Goal: Task Accomplishment & Management: Complete application form

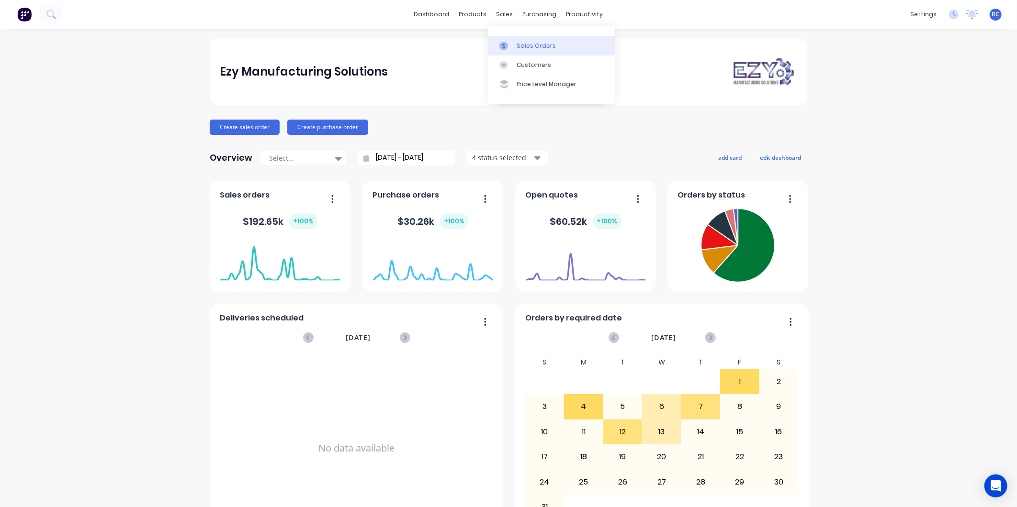
click at [517, 45] on div "Sales Orders" at bounding box center [536, 46] width 39 height 9
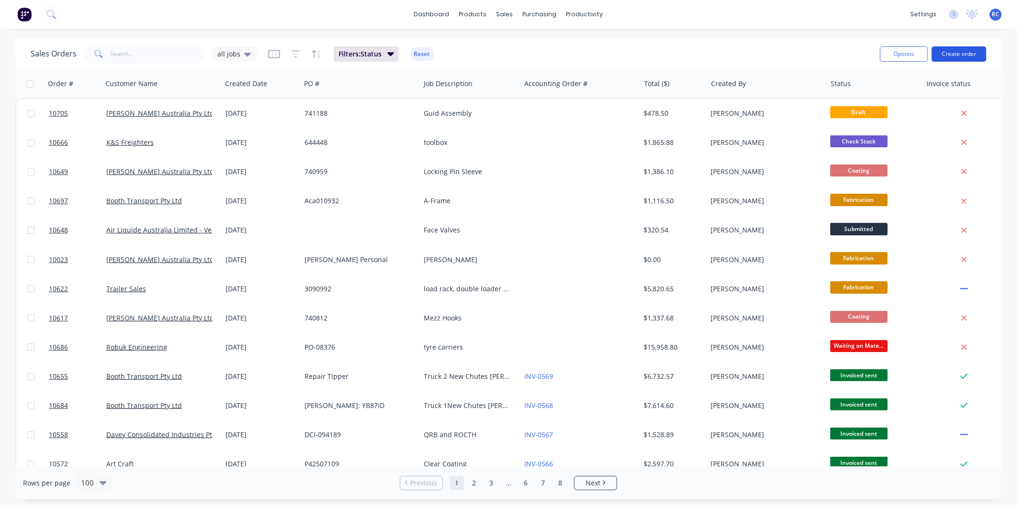
click at [970, 52] on button "Create order" at bounding box center [959, 53] width 55 height 15
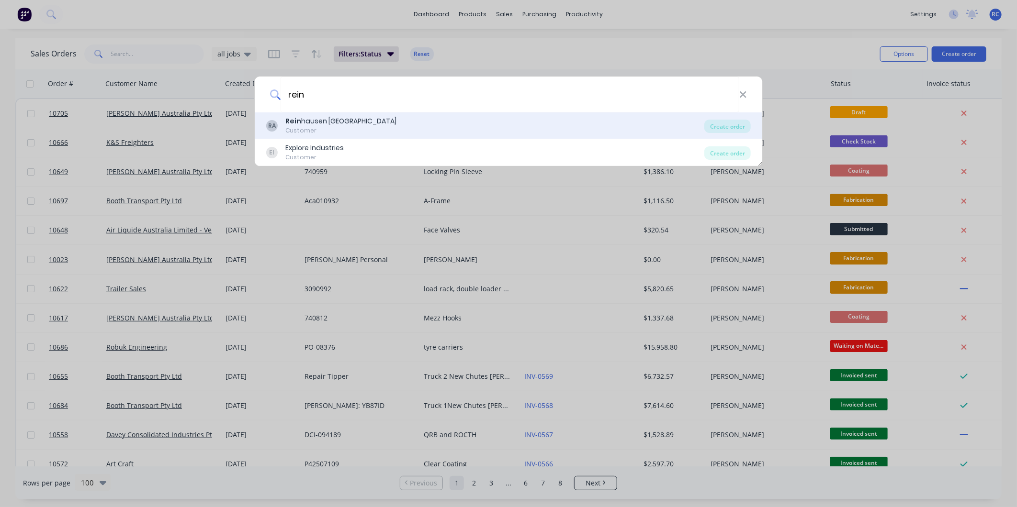
type input "rein"
click at [494, 127] on div "[PERSON_NAME] [PERSON_NAME] Australia Customer" at bounding box center [485, 125] width 438 height 19
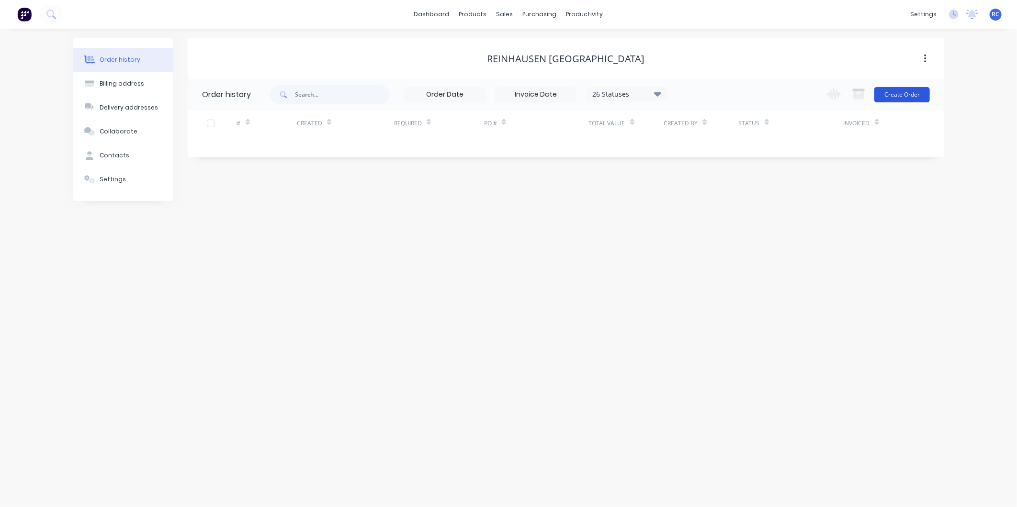
click at [906, 98] on button "Create Order" at bounding box center [902, 94] width 56 height 15
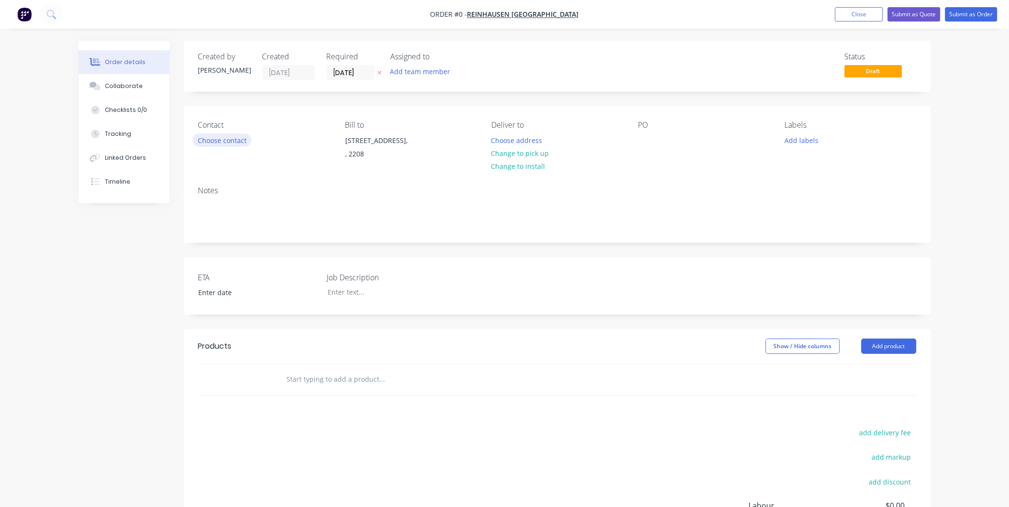
click at [205, 137] on button "Choose contact" at bounding box center [221, 140] width 59 height 13
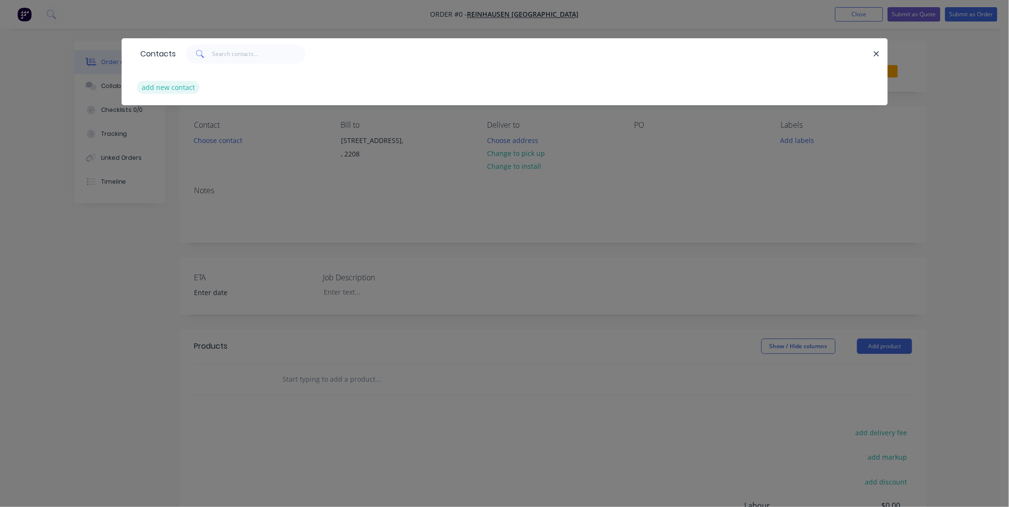
click at [179, 88] on button "add new contact" at bounding box center [168, 87] width 63 height 13
select select "AU"
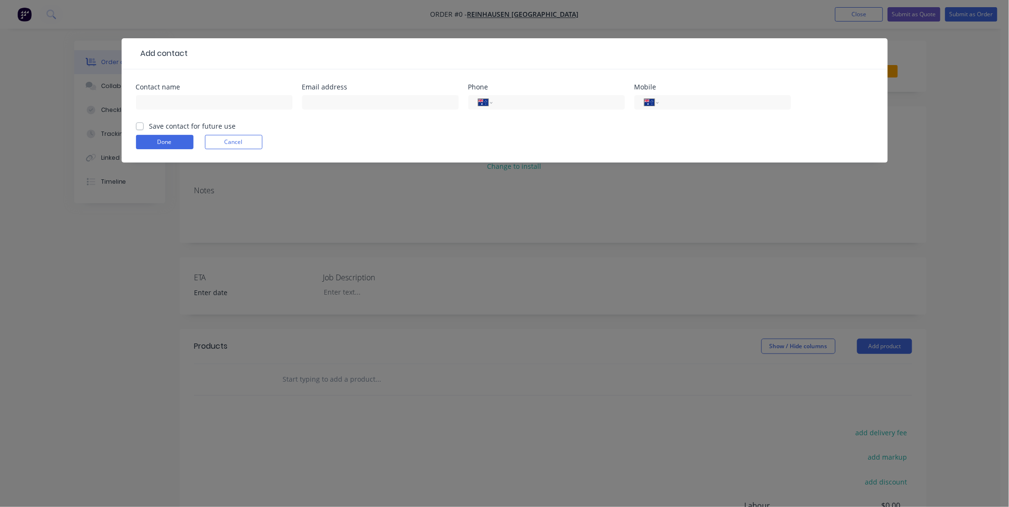
click at [149, 125] on label "Save contact for future use" at bounding box center [192, 126] width 87 height 10
click at [139, 125] on input "Save contact for future use" at bounding box center [140, 125] width 8 height 9
checkbox input "true"
click at [154, 100] on input "text" at bounding box center [214, 102] width 157 height 14
type input "Morne [PERSON_NAME]"
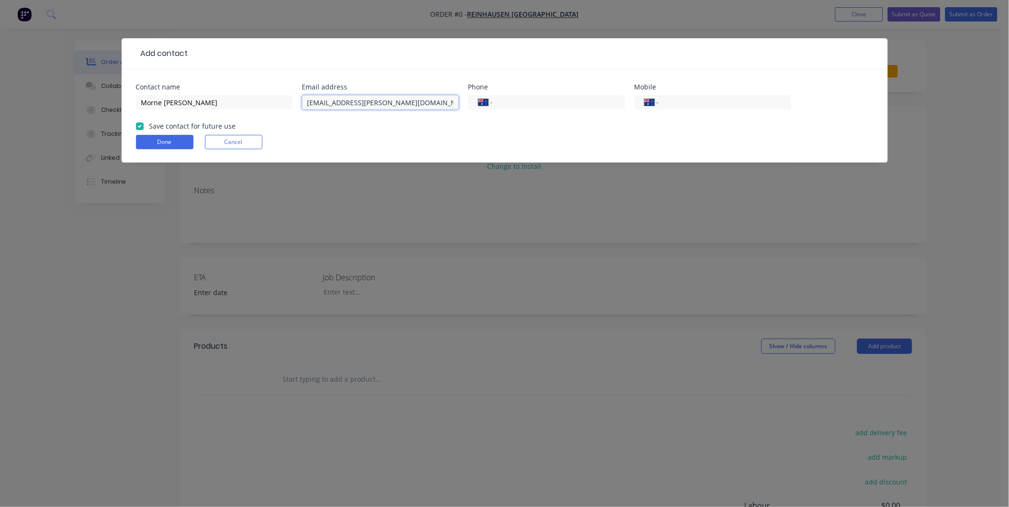
type input "[EMAIL_ADDRESS][PERSON_NAME][DOMAIN_NAME]"
drag, startPoint x: 434, startPoint y: 97, endPoint x: 217, endPoint y: 96, distance: 216.8
click at [217, 96] on div "Contact name Morne [PERSON_NAME] Email address [EMAIL_ADDRESS][PERSON_NAME][DOM…" at bounding box center [504, 102] width 737 height 37
click at [550, 104] on input "tel" at bounding box center [556, 102] width 115 height 11
click at [673, 104] on input "tel" at bounding box center [722, 102] width 115 height 11
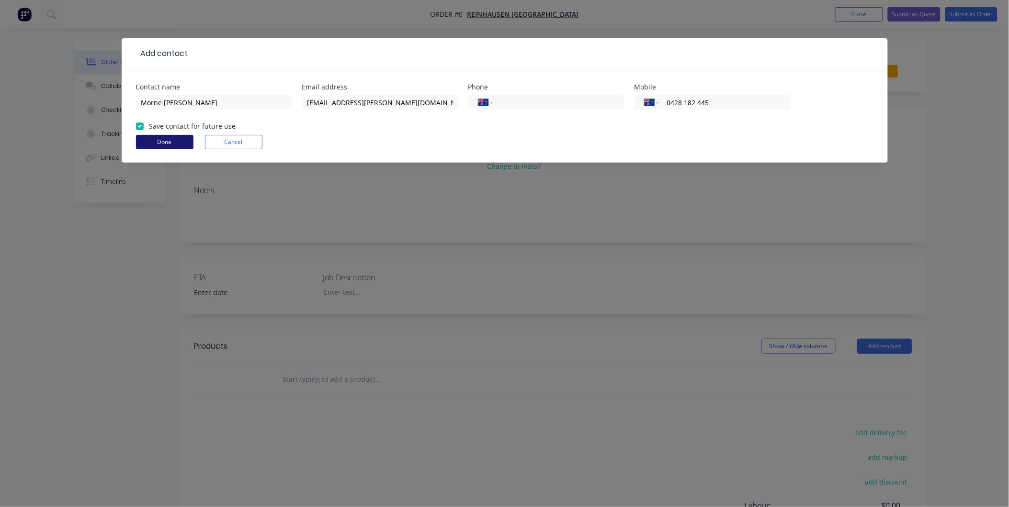
type input "0428 182 445"
click at [185, 141] on button "Done" at bounding box center [164, 142] width 57 height 14
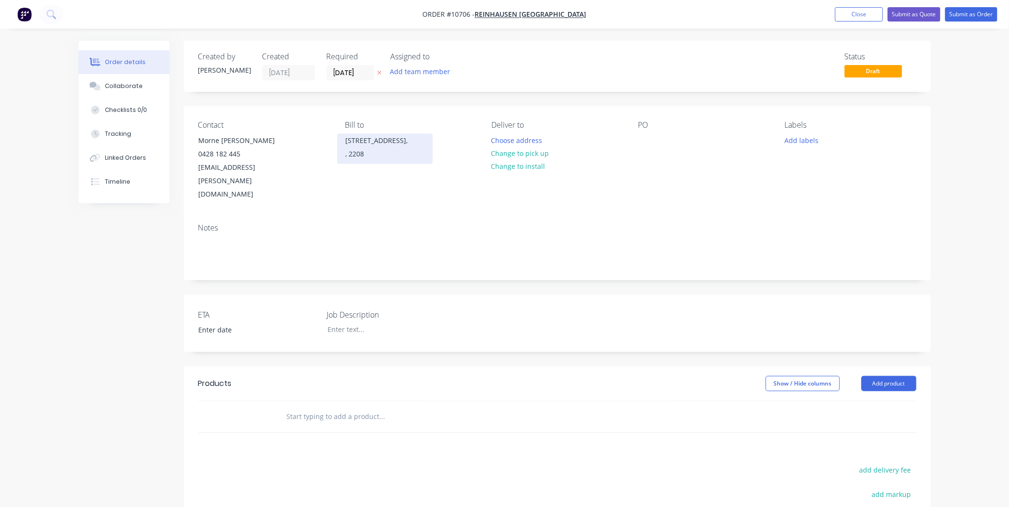
click at [386, 146] on div "[STREET_ADDRESS]," at bounding box center [384, 140] width 79 height 13
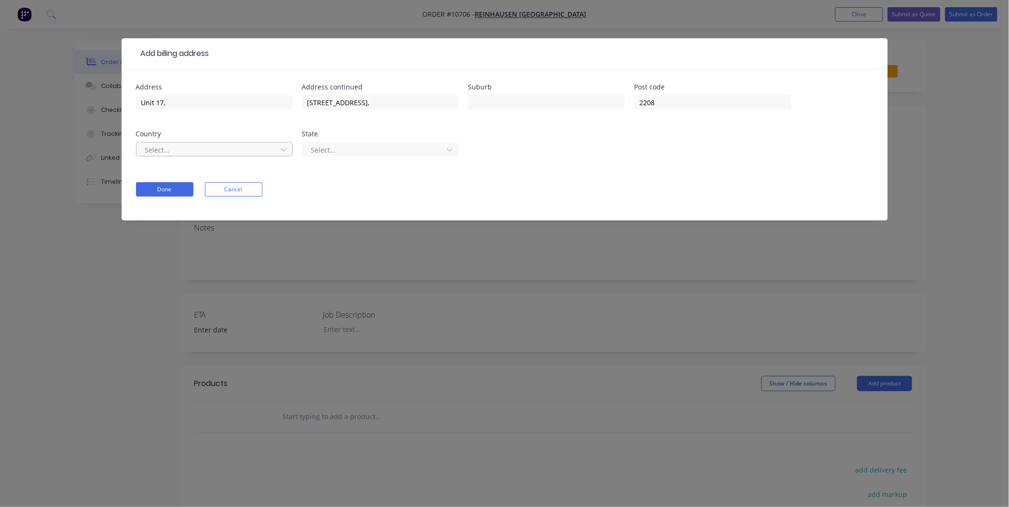
click at [184, 155] on div at bounding box center [208, 150] width 128 height 12
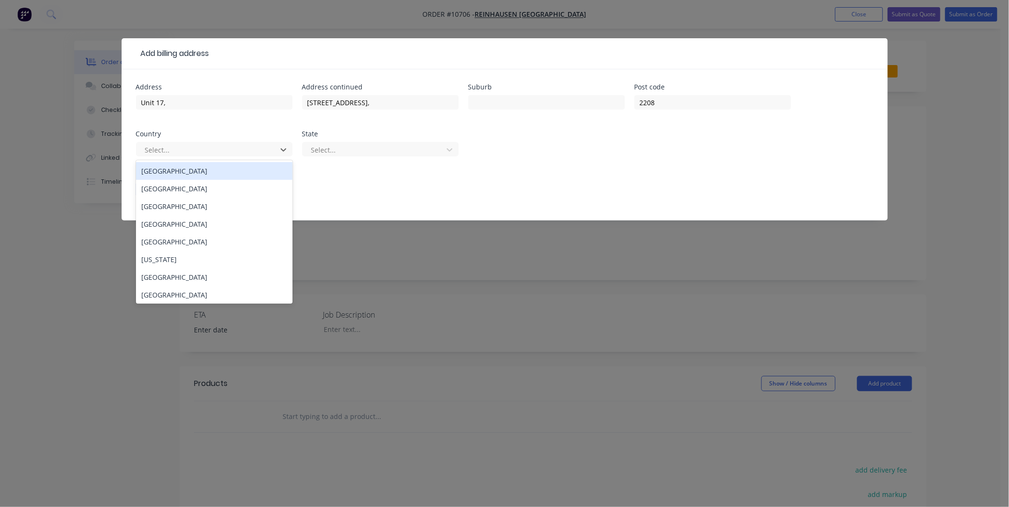
click at [185, 169] on div "[GEOGRAPHIC_DATA]" at bounding box center [214, 171] width 157 height 18
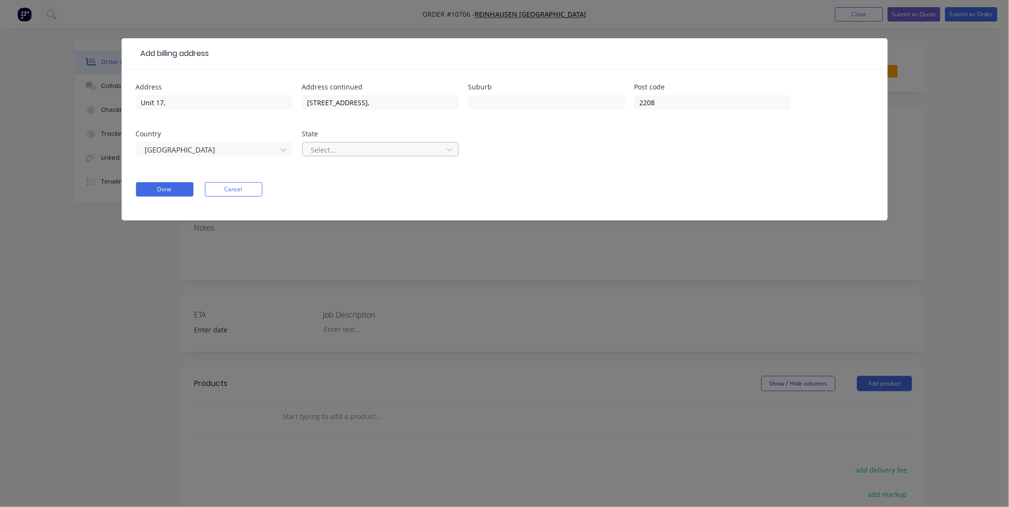
click at [340, 146] on div at bounding box center [374, 150] width 128 height 12
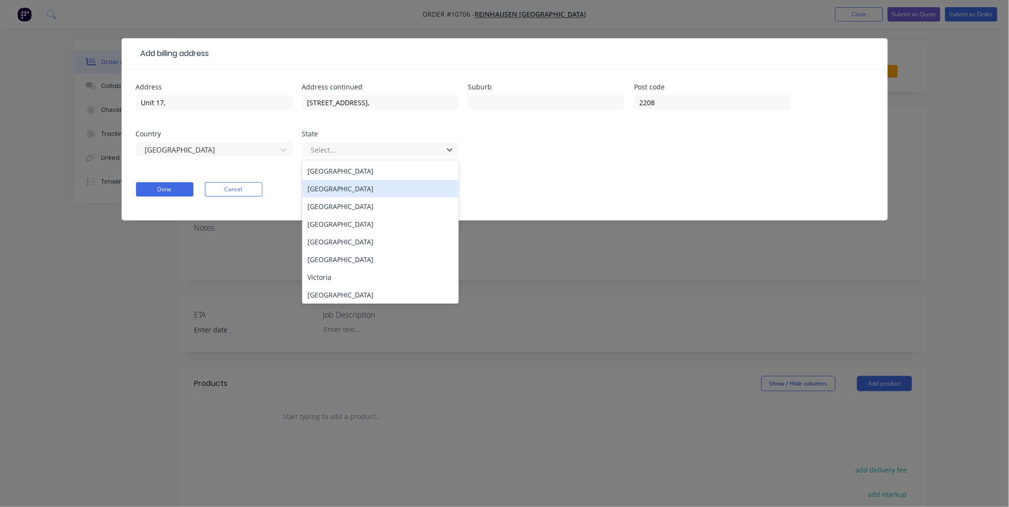
click at [331, 188] on div "[GEOGRAPHIC_DATA]" at bounding box center [380, 189] width 157 height 18
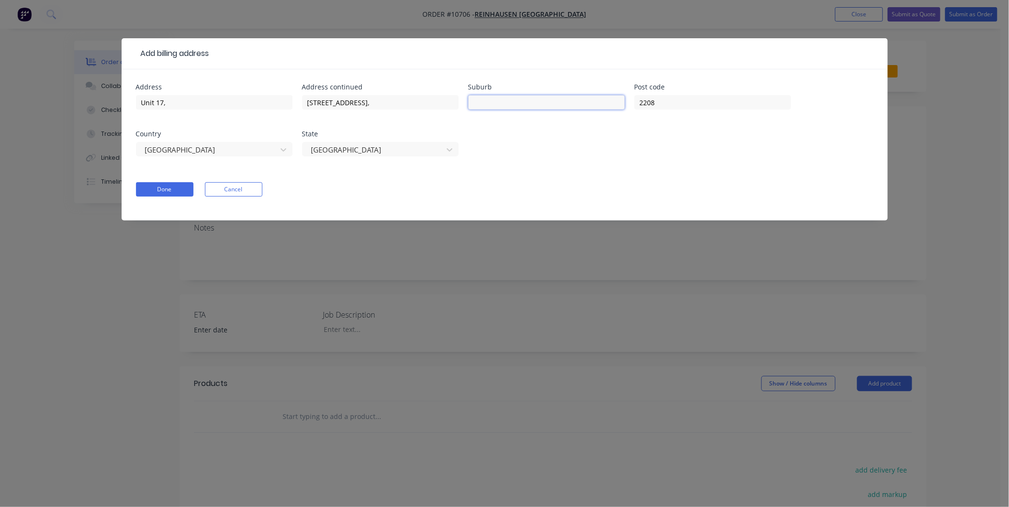
click at [557, 104] on input "text" at bounding box center [546, 102] width 157 height 14
click at [469, 189] on div "Done Cancel" at bounding box center [504, 189] width 737 height 14
click at [493, 109] on input "text" at bounding box center [546, 102] width 157 height 14
click at [487, 98] on input "Kinggrove" at bounding box center [546, 102] width 157 height 14
type input "Kingsgrove"
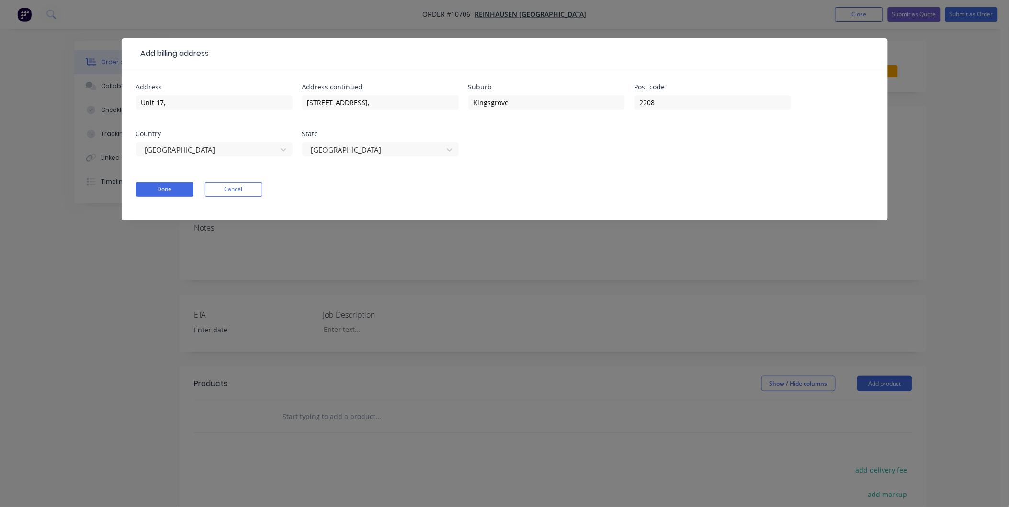
click at [521, 149] on div "Address Unit 17, Address [STREET_ADDRESS]" at bounding box center [504, 126] width 737 height 84
click at [166, 189] on button "Done" at bounding box center [164, 189] width 57 height 14
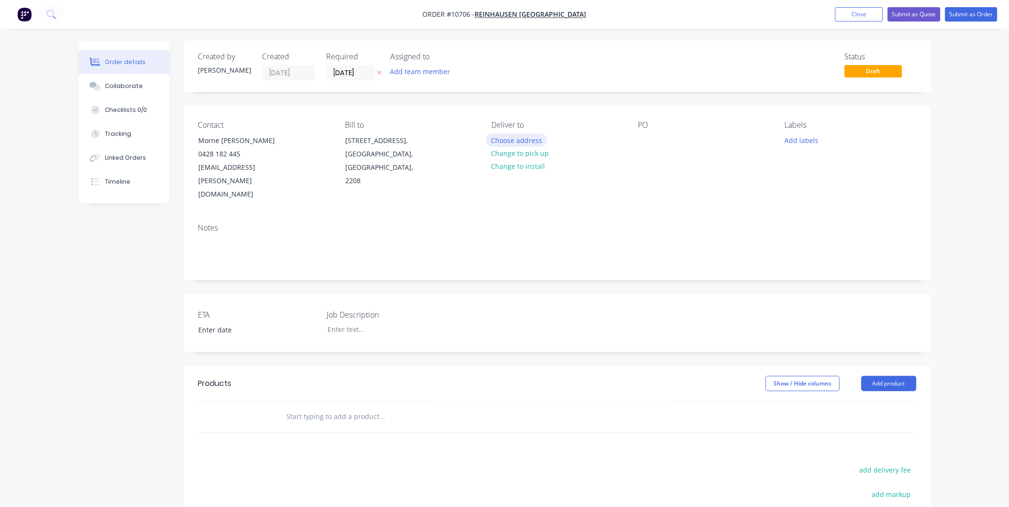
click at [508, 144] on button "Choose address" at bounding box center [516, 140] width 61 height 13
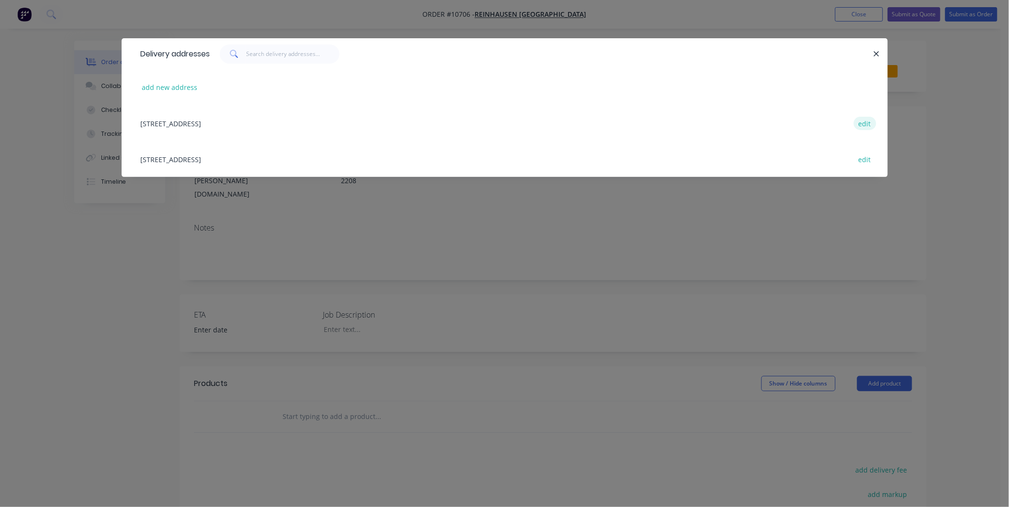
click at [864, 123] on button "edit" at bounding box center [865, 123] width 22 height 13
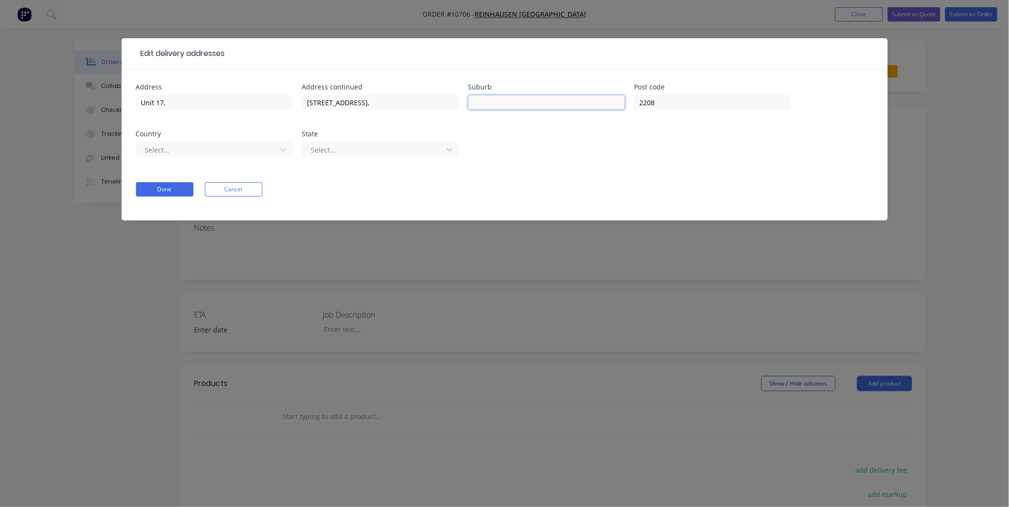
click at [547, 98] on input "text" at bounding box center [546, 102] width 157 height 14
type input "Kingsgrove"
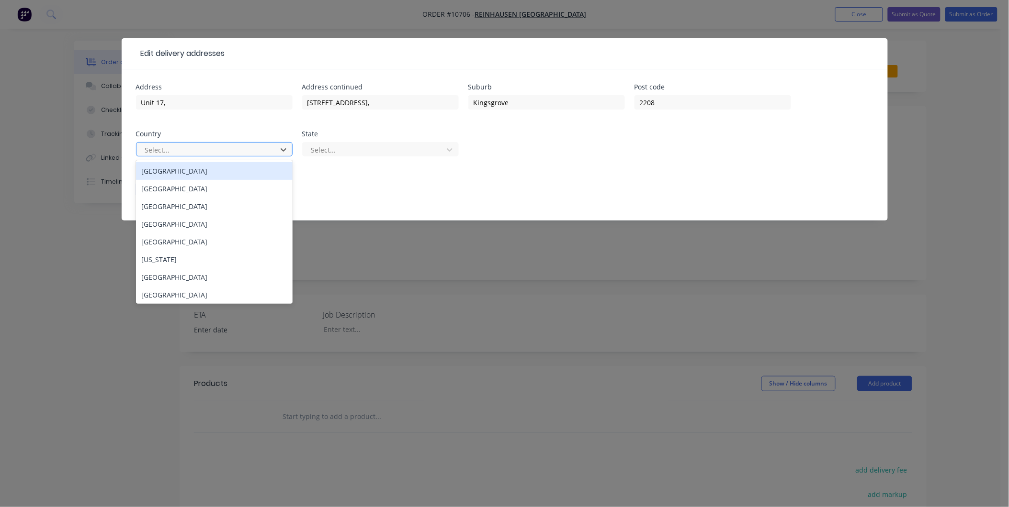
drag, startPoint x: 234, startPoint y: 152, endPoint x: 229, endPoint y: 150, distance: 5.0
click at [232, 152] on div at bounding box center [208, 150] width 128 height 12
click at [199, 171] on div "[GEOGRAPHIC_DATA]" at bounding box center [214, 171] width 157 height 18
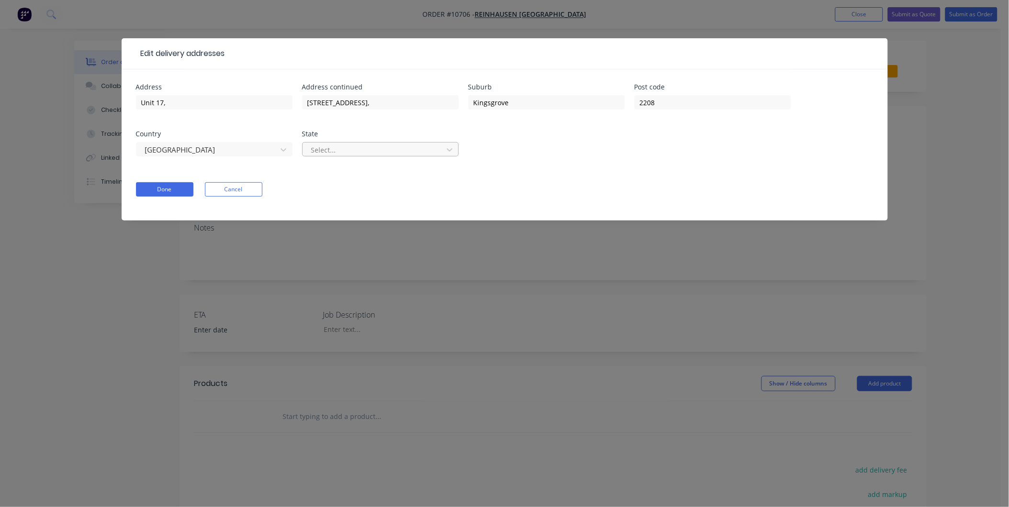
click at [355, 144] on div "Select..." at bounding box center [374, 150] width 134 height 14
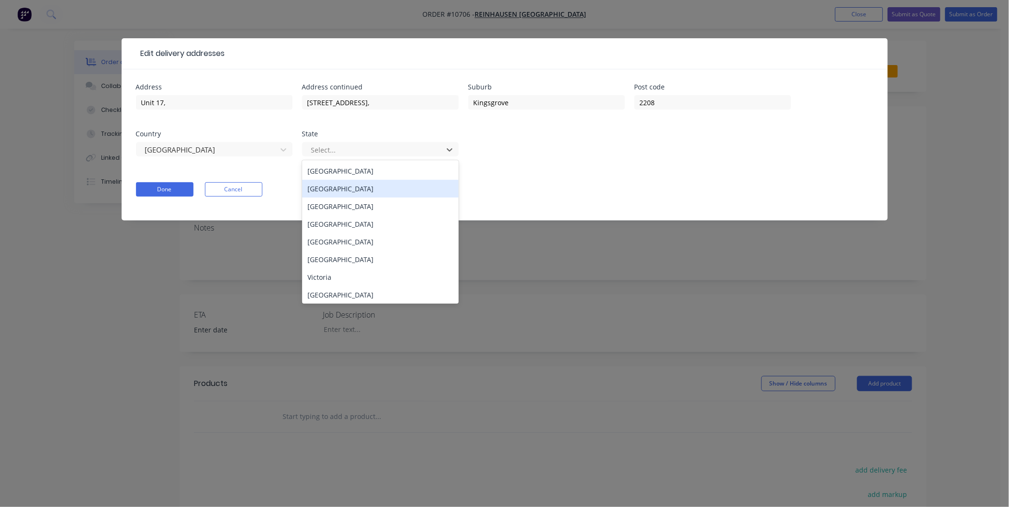
click at [356, 188] on div "[GEOGRAPHIC_DATA]" at bounding box center [380, 189] width 157 height 18
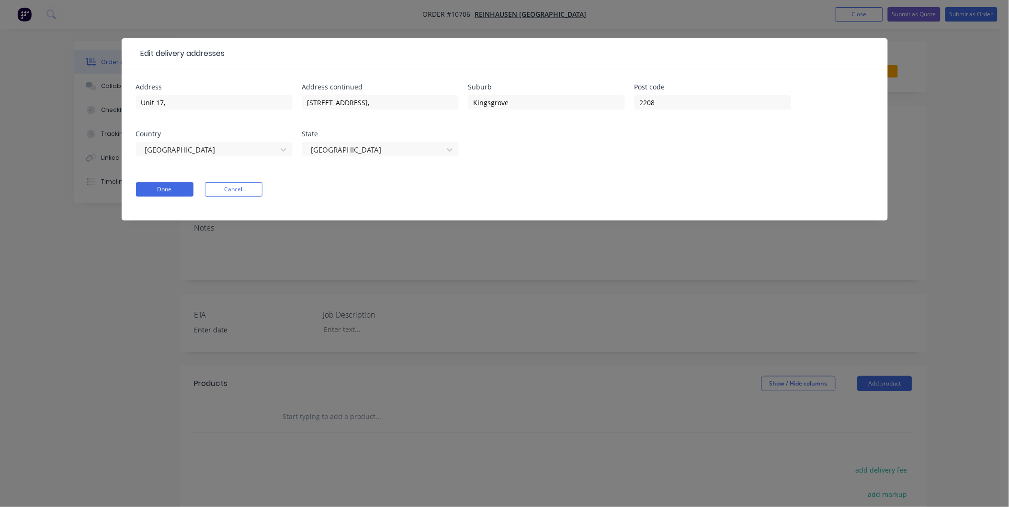
drag, startPoint x: 586, startPoint y: 161, endPoint x: 289, endPoint y: 168, distance: 296.9
click at [586, 162] on div "Address Unit 17, Address [STREET_ADDRESS]" at bounding box center [504, 126] width 737 height 84
click at [170, 195] on button "Done" at bounding box center [164, 189] width 57 height 14
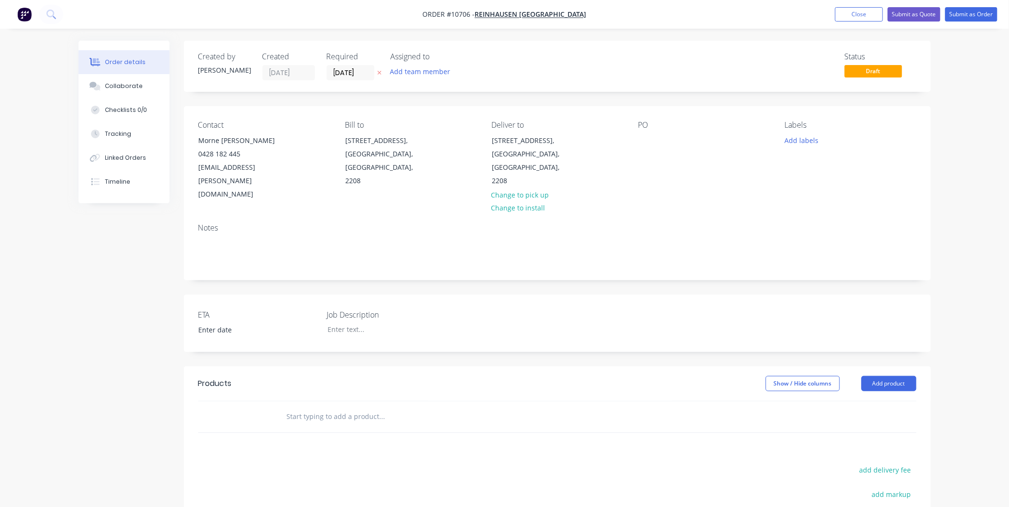
click at [637, 149] on div "Contact Morne [PERSON_NAME] 0428 182 445 [EMAIL_ADDRESS][PERSON_NAME][DOMAIN_NA…" at bounding box center [557, 161] width 747 height 110
click at [634, 146] on div "Contact Morne [PERSON_NAME] 0428 182 445 [EMAIL_ADDRESS][PERSON_NAME][DOMAIN_NA…" at bounding box center [557, 161] width 747 height 110
click at [649, 140] on div at bounding box center [645, 141] width 15 height 14
paste div
click at [645, 139] on div "flange ‘Adaptor & Valve”" at bounding box center [683, 141] width 91 height 14
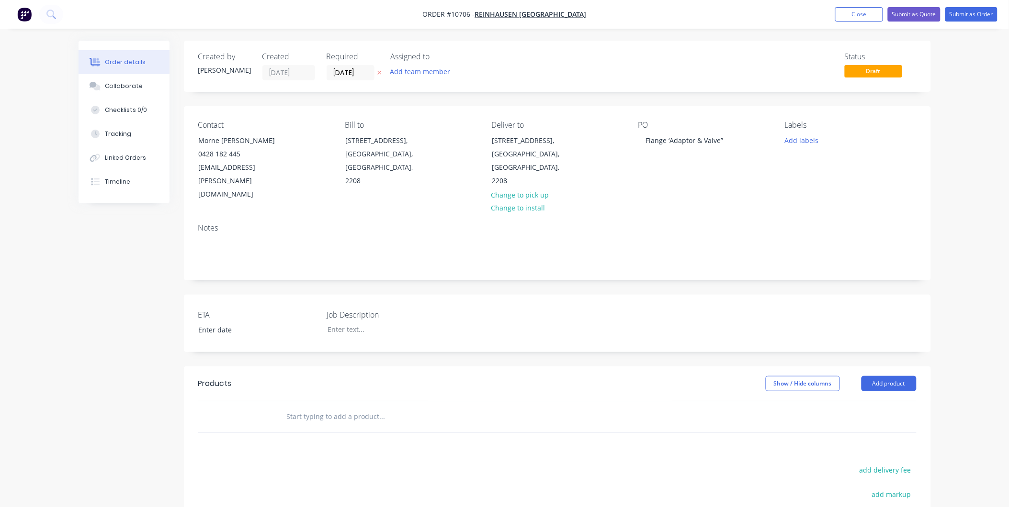
click at [336, 407] on input "text" at bounding box center [381, 416] width 191 height 19
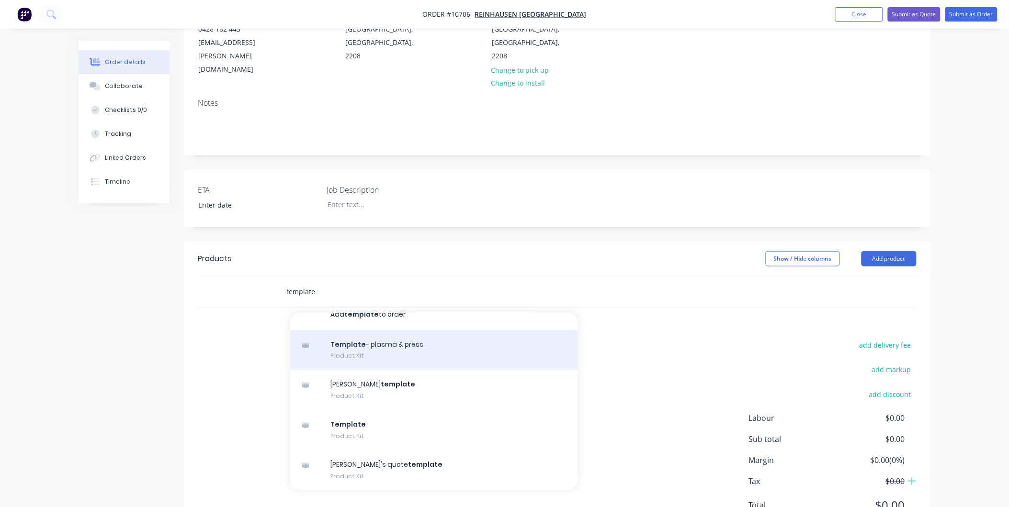
scroll to position [157, 0]
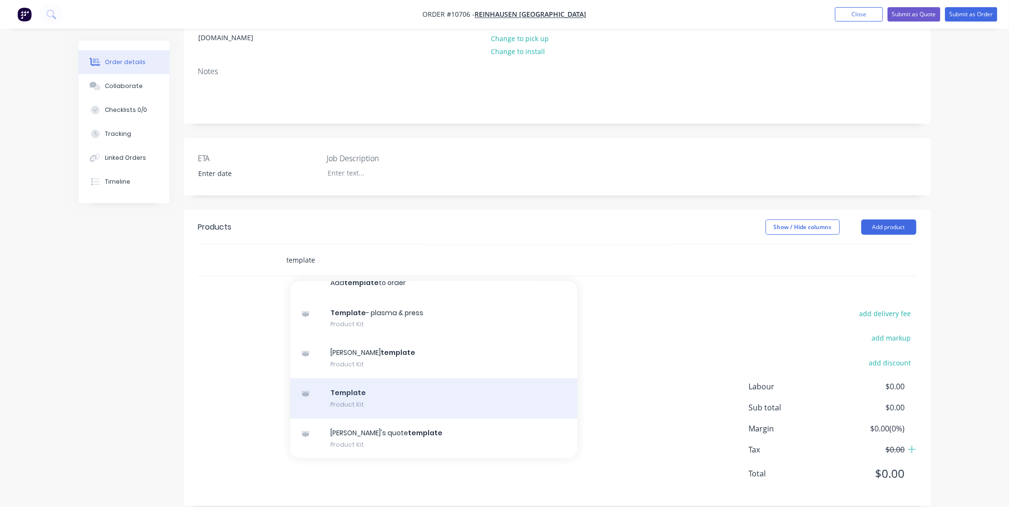
type input "template"
click at [365, 383] on div "Template Product Kit" at bounding box center [433, 399] width 287 height 40
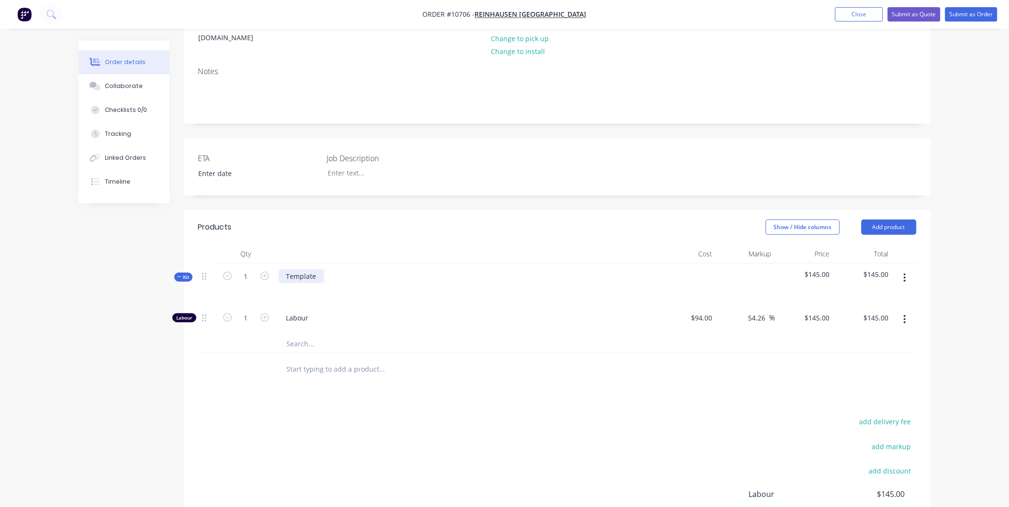
click at [311, 270] on div "Template" at bounding box center [301, 277] width 45 height 14
drag, startPoint x: 323, startPoint y: 260, endPoint x: 259, endPoint y: 255, distance: 63.9
click at [259, 264] on div "Kit 1 Template $145.00 $145.00" at bounding box center [557, 285] width 718 height 42
paste div
click at [286, 270] on div "flange ‘Adaptor & Valve”" at bounding box center [324, 277] width 91 height 14
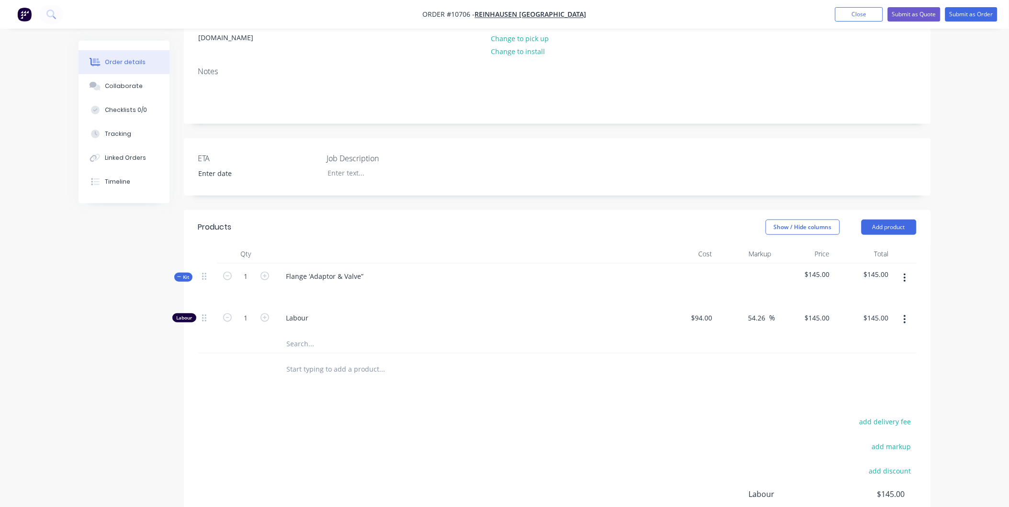
click at [550, 290] on div "Flange ‘Adaptor & Valve”" at bounding box center [466, 285] width 383 height 42
click at [902, 270] on button "button" at bounding box center [904, 278] width 22 height 17
click at [897, 296] on div "Add product to kit" at bounding box center [871, 303] width 74 height 14
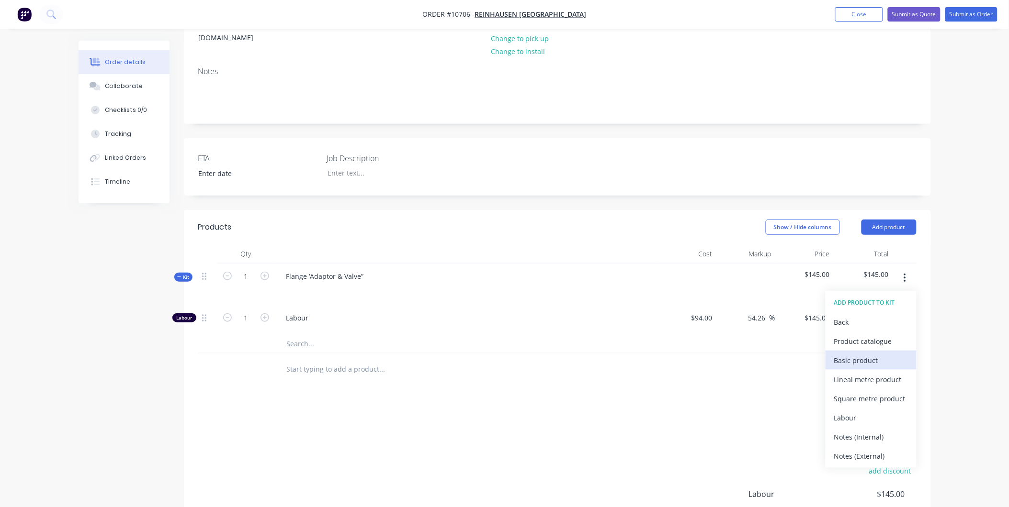
click at [858, 354] on div "Basic product" at bounding box center [871, 361] width 74 height 14
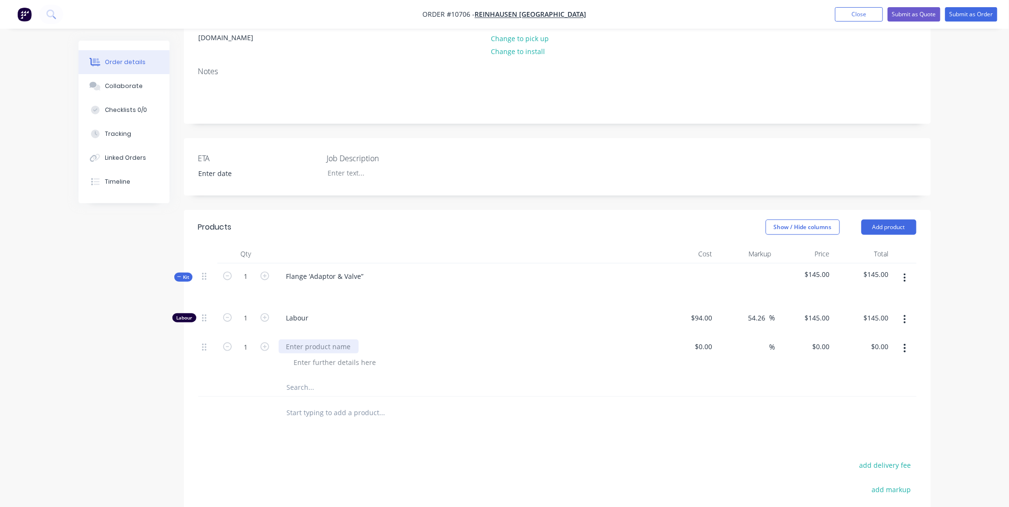
click at [322, 340] on div at bounding box center [319, 347] width 80 height 14
click at [720, 378] on div at bounding box center [557, 388] width 718 height 20
click at [767, 340] on input at bounding box center [763, 347] width 11 height 14
type input "55"
click at [764, 360] on div "55 55 %" at bounding box center [745, 356] width 59 height 44
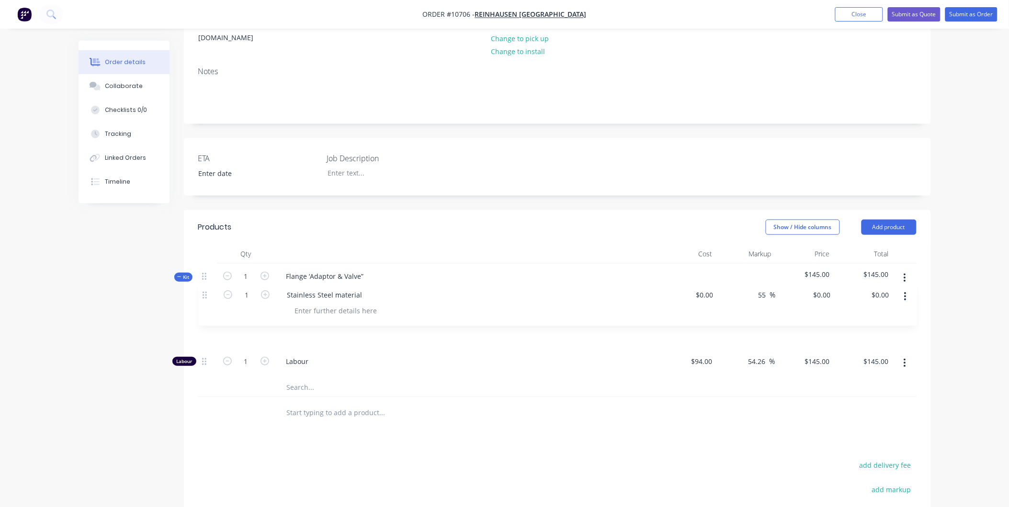
drag, startPoint x: 203, startPoint y: 334, endPoint x: 203, endPoint y: 292, distance: 41.6
click at [203, 305] on div "Labour 1 Labour $94.00 $94.00 54.26 54.26 % $145.00 $145.00 $145.00 $145.00 1 S…" at bounding box center [557, 341] width 718 height 73
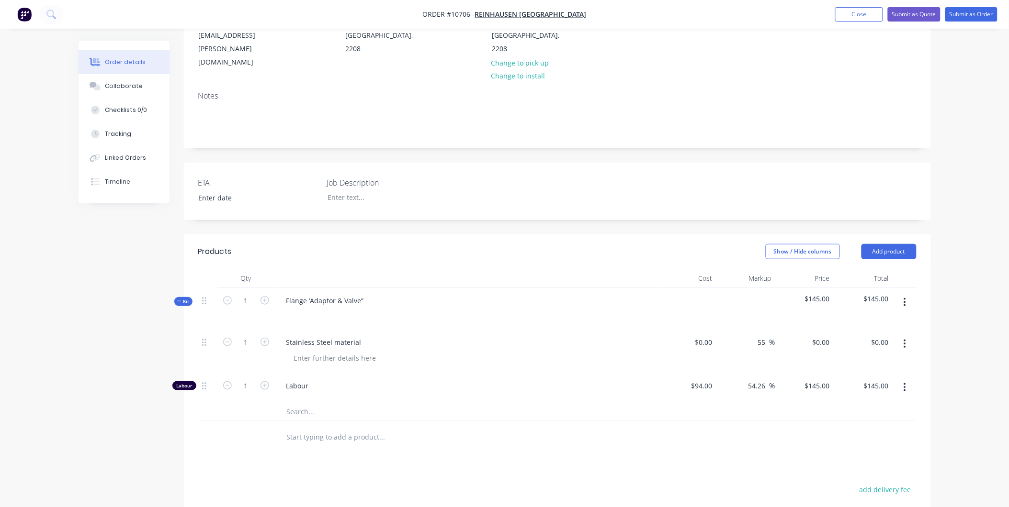
scroll to position [159, 0]
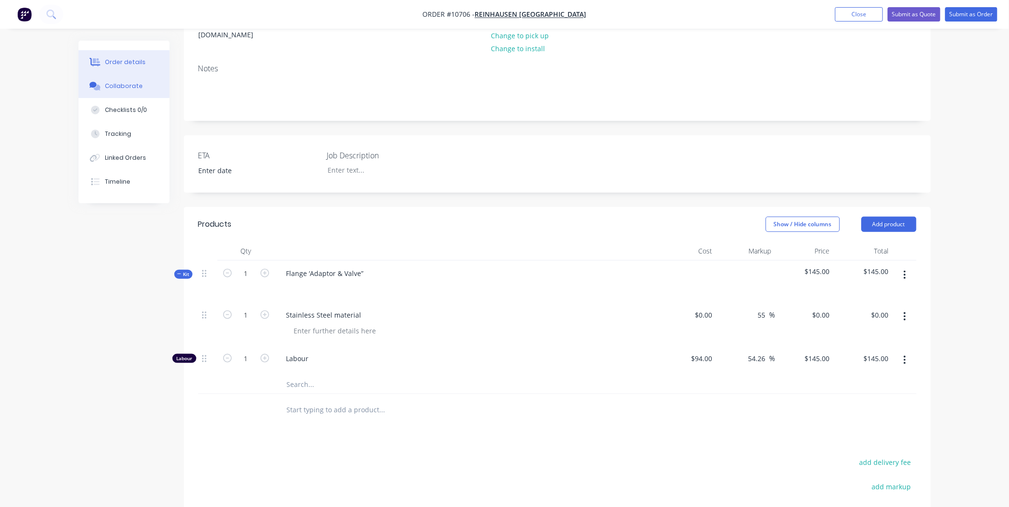
click at [107, 90] on div "Collaborate" at bounding box center [124, 86] width 38 height 9
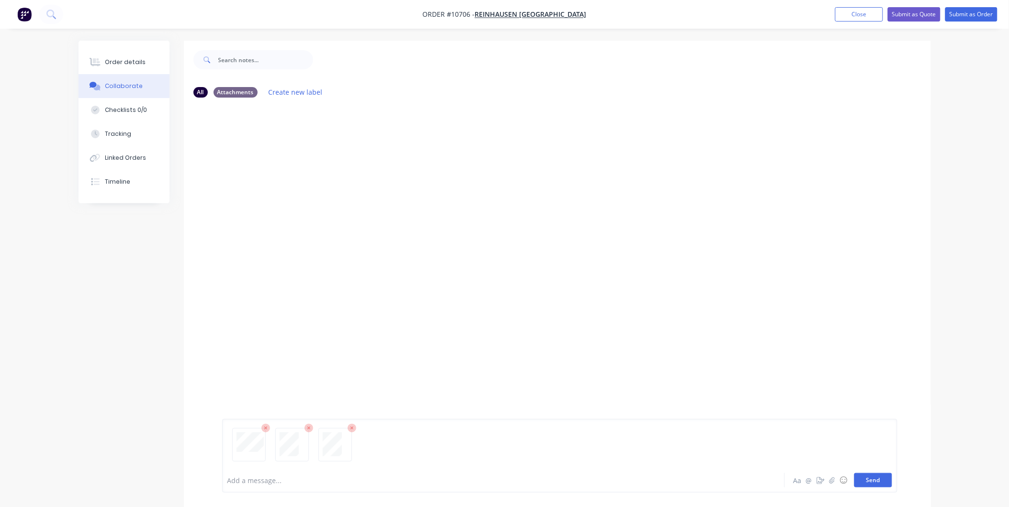
click at [883, 479] on button "Send" at bounding box center [873, 480] width 38 height 14
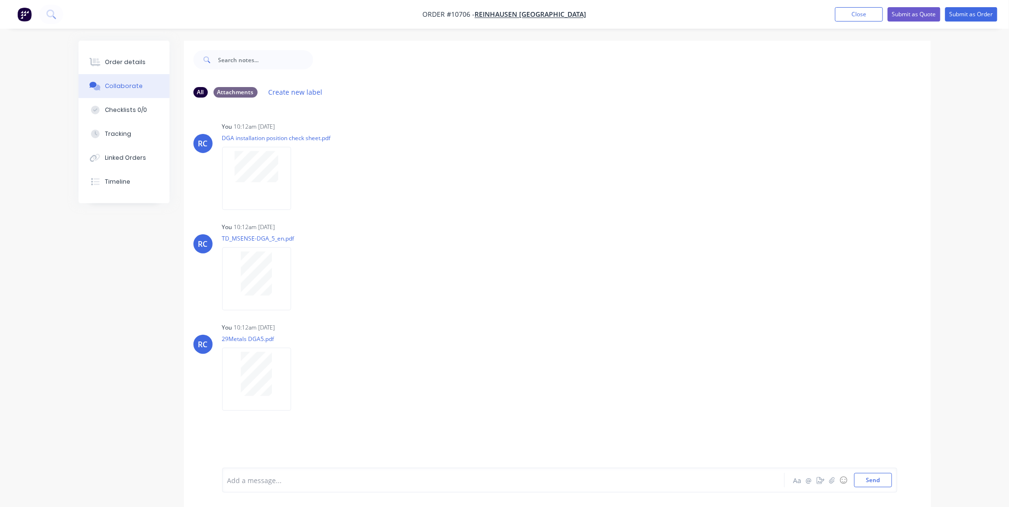
drag, startPoint x: 278, startPoint y: 477, endPoint x: 279, endPoint y: 470, distance: 6.7
click at [278, 476] on div at bounding box center [477, 481] width 498 height 10
click at [425, 370] on div "You 10:12am [DATE] 29Metals DGA5.pdf Labels Download Delete" at bounding box center [371, 364] width 299 height 86
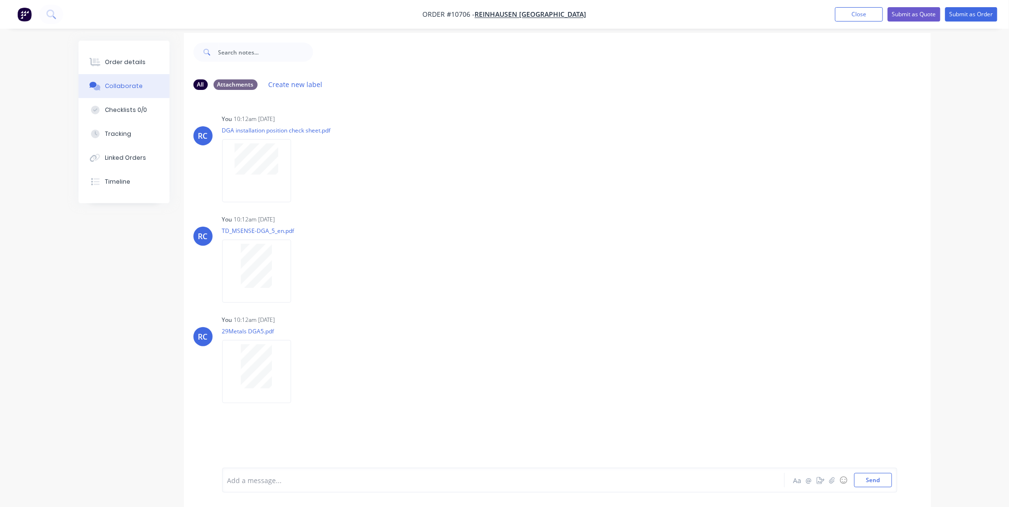
scroll to position [15, 0]
click at [290, 485] on div at bounding box center [477, 481] width 498 height 10
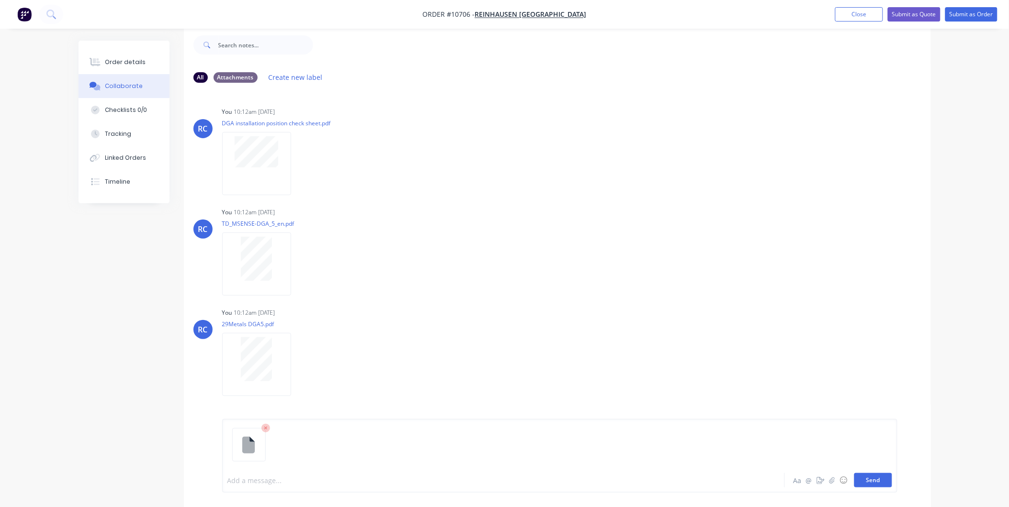
click at [867, 484] on button "Send" at bounding box center [873, 480] width 38 height 14
click at [125, 60] on div "Order details" at bounding box center [125, 62] width 41 height 9
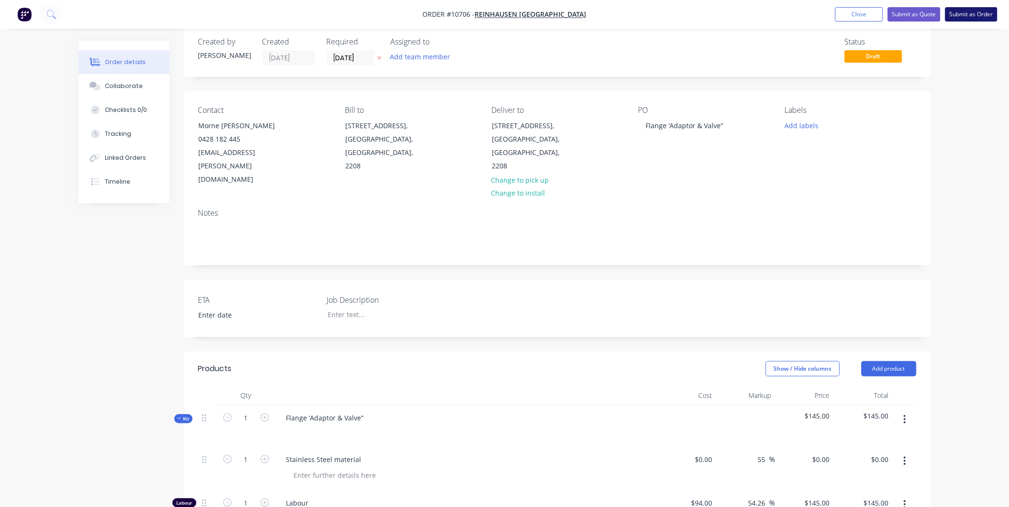
click at [969, 20] on button "Submit as Order" at bounding box center [971, 14] width 52 height 14
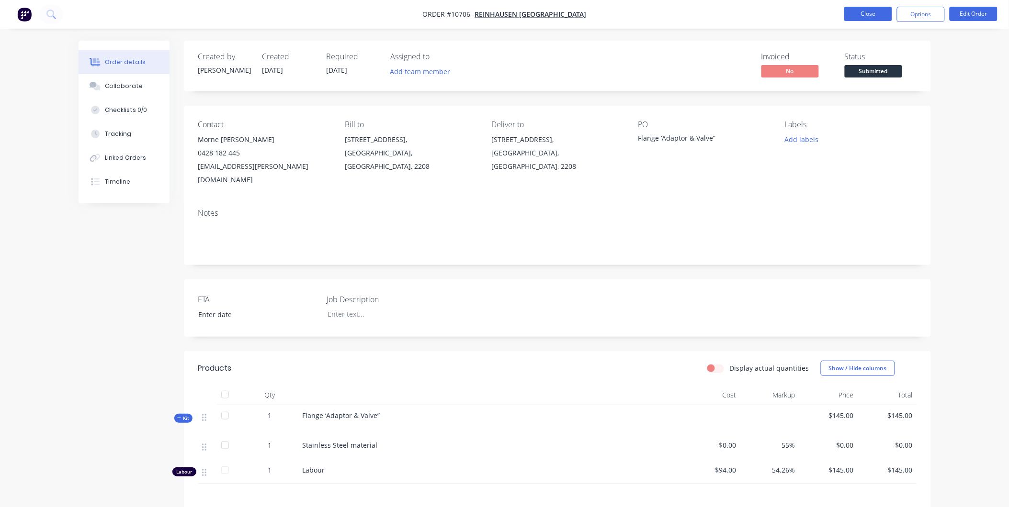
click at [869, 13] on button "Close" at bounding box center [868, 14] width 48 height 14
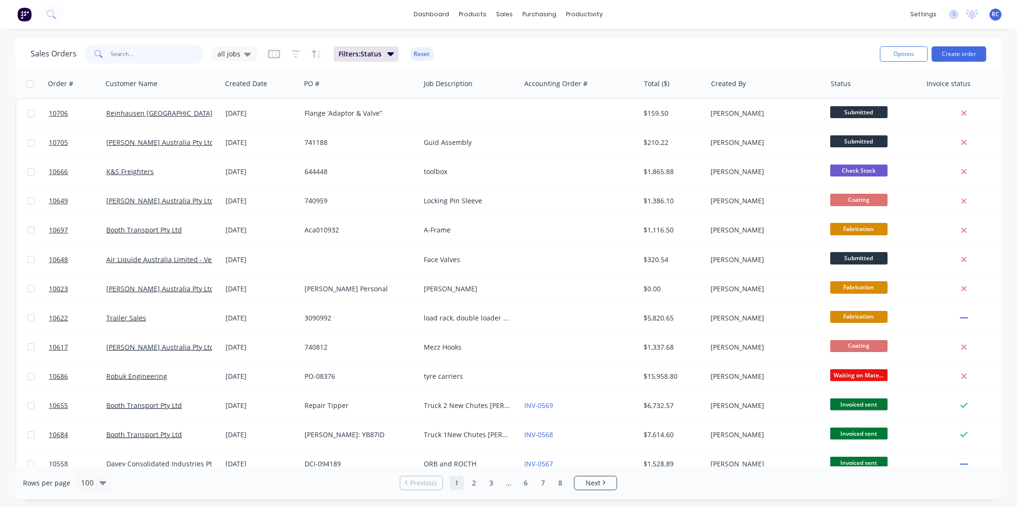
click at [126, 61] on input "text" at bounding box center [157, 54] width 93 height 19
type input "[PERSON_NAME]"
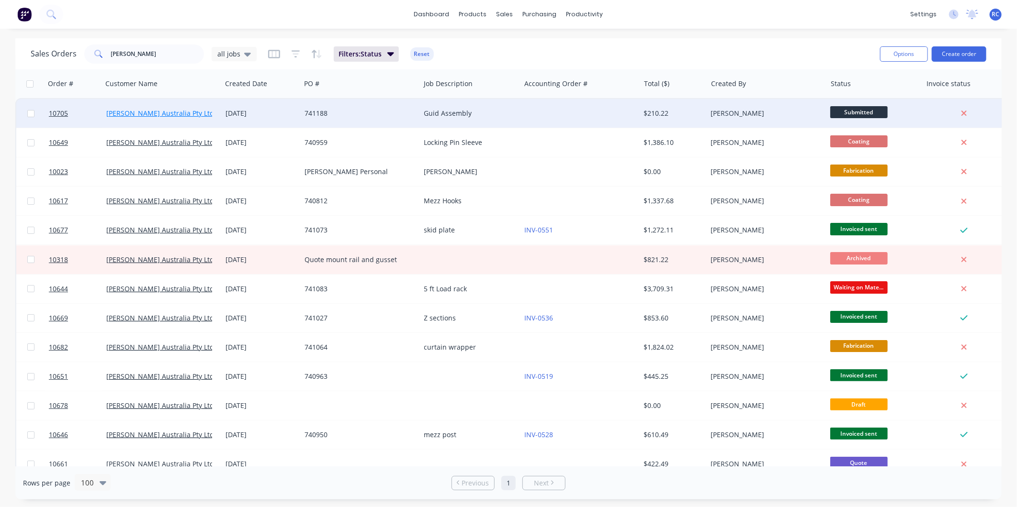
click at [180, 116] on link "[PERSON_NAME] Australia Pty Ltd" at bounding box center [160, 113] width 108 height 9
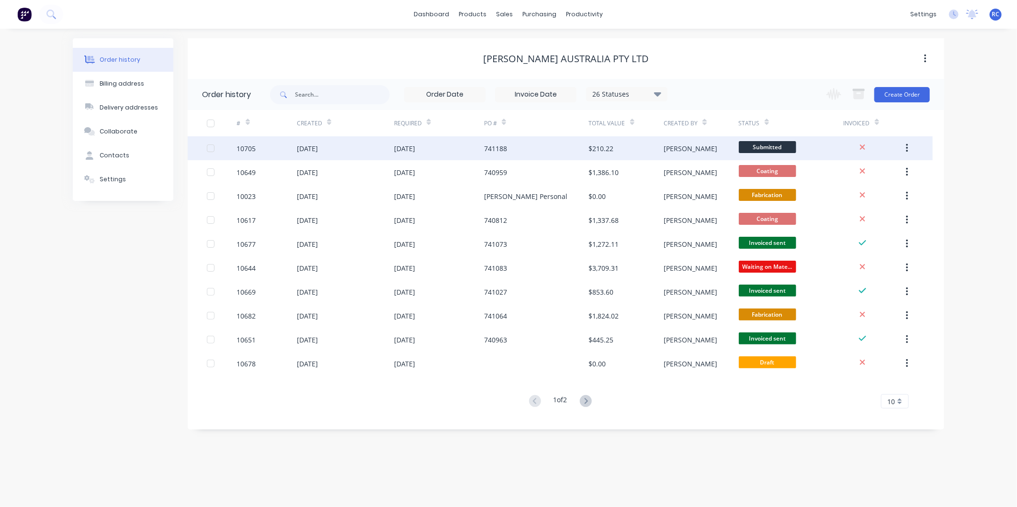
click at [441, 151] on div "[DATE]" at bounding box center [439, 148] width 90 height 24
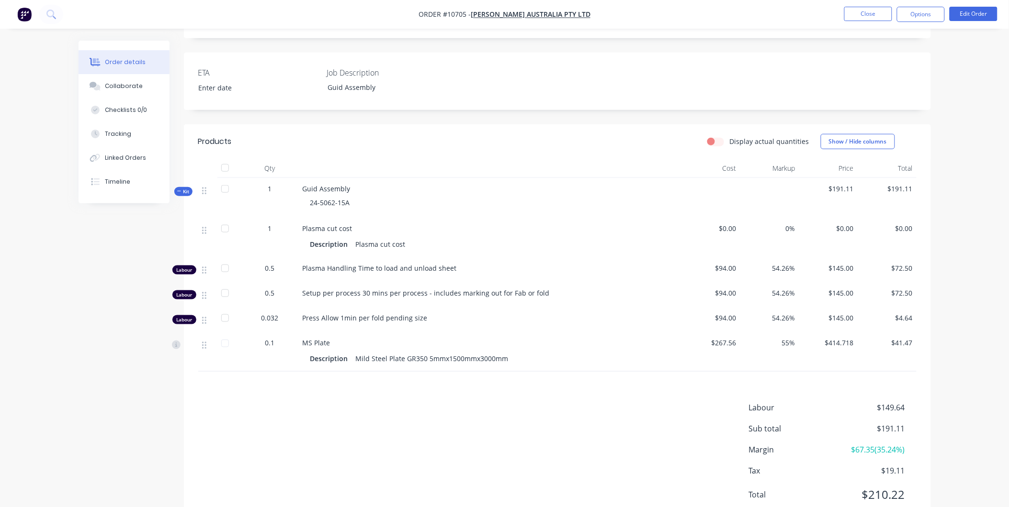
scroll to position [265, 0]
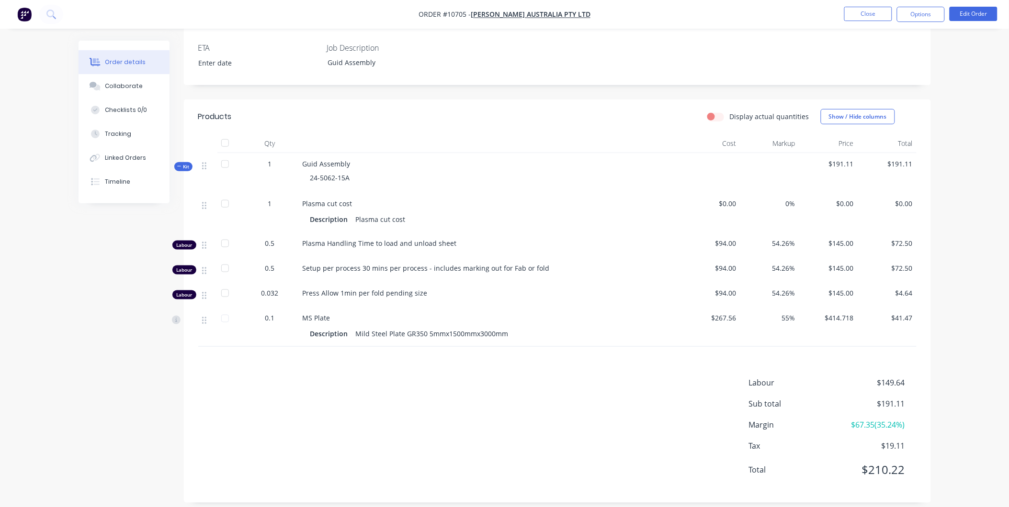
click at [318, 159] on span "Guid Assembly" at bounding box center [327, 163] width 48 height 9
click at [965, 13] on button "Edit Order" at bounding box center [973, 14] width 48 height 14
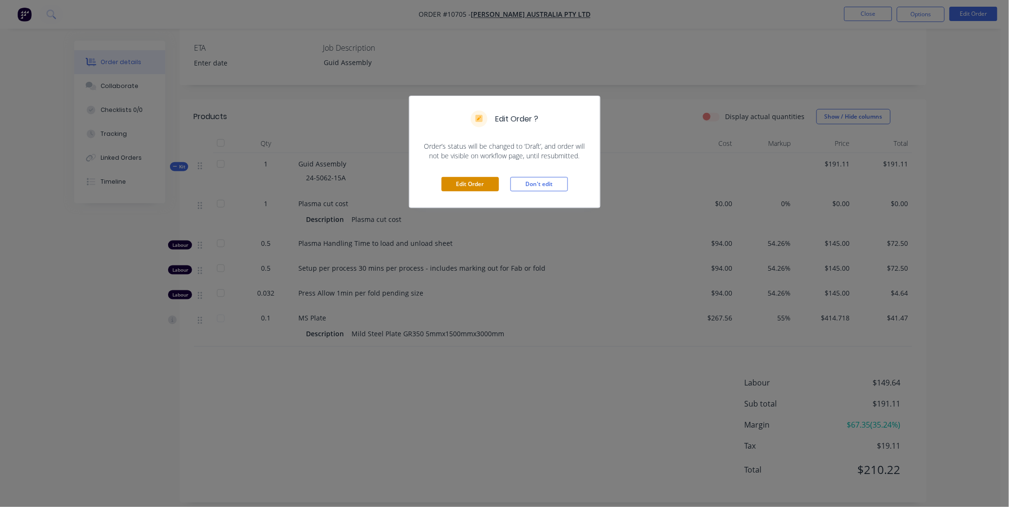
click at [476, 178] on button "Edit Order" at bounding box center [469, 184] width 57 height 14
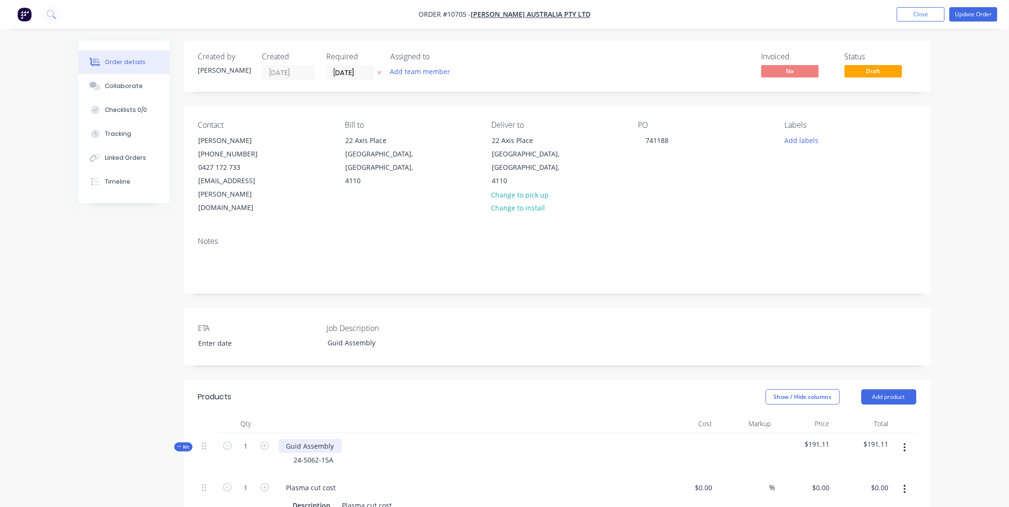
click at [303, 439] on div "Guid Assembly" at bounding box center [310, 446] width 63 height 14
click at [411, 481] on div "Plasma cut cost" at bounding box center [466, 488] width 375 height 14
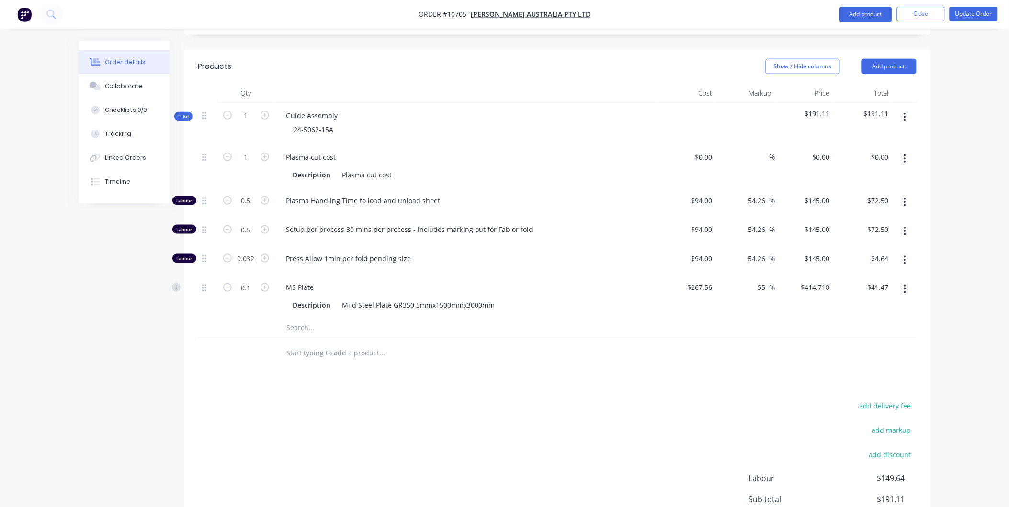
scroll to position [411, 0]
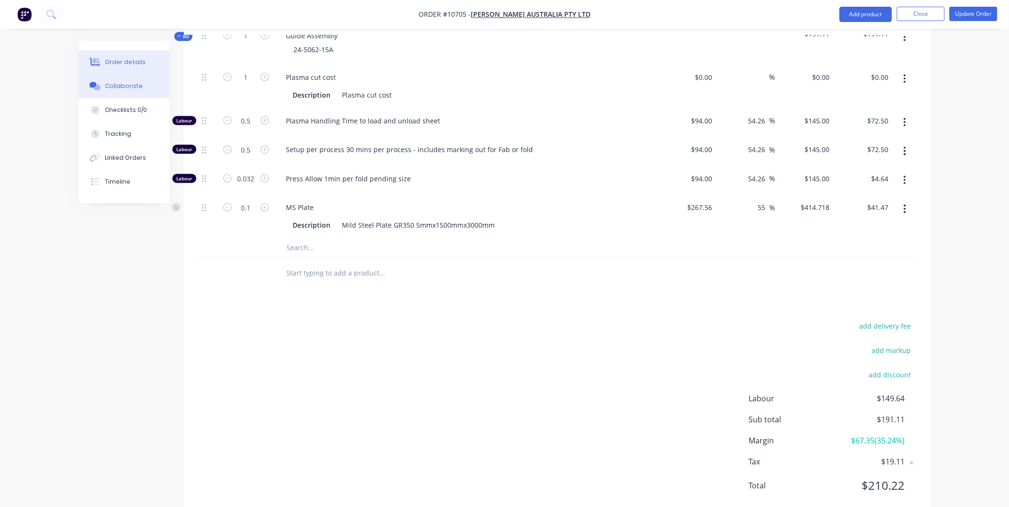
click at [137, 89] on div "Collaborate" at bounding box center [124, 86] width 38 height 9
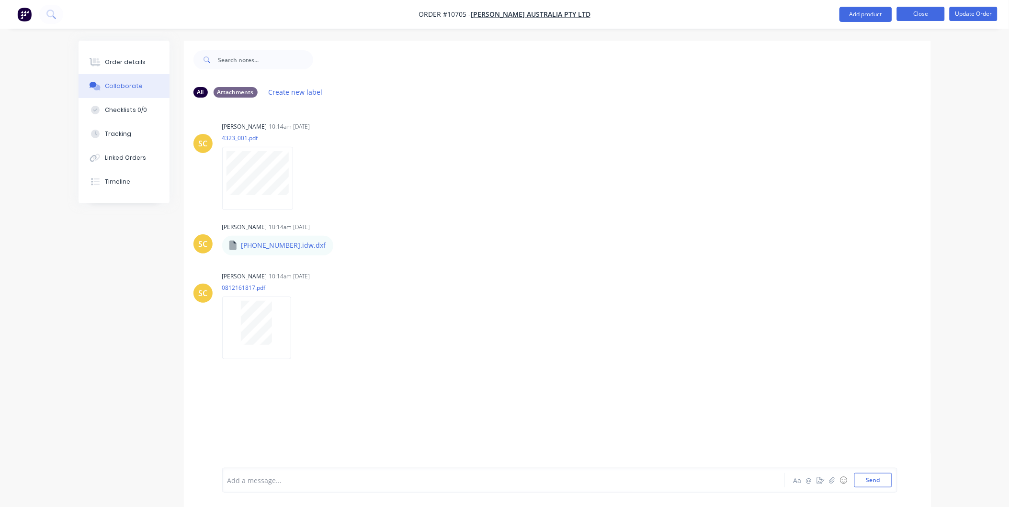
click at [922, 15] on button "Close" at bounding box center [921, 14] width 48 height 14
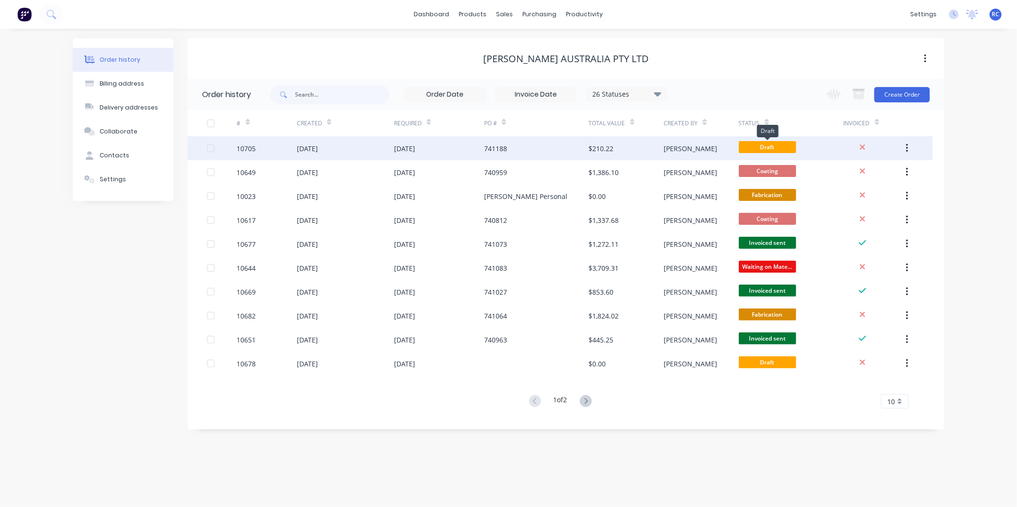
click at [777, 145] on span "Draft" at bounding box center [767, 147] width 57 height 12
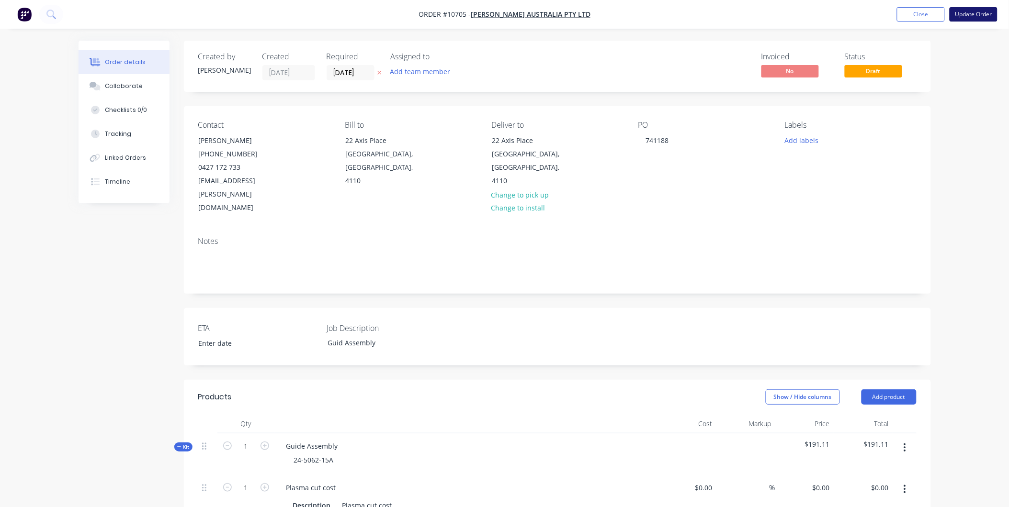
click at [978, 13] on button "Update Order" at bounding box center [973, 14] width 48 height 14
